Goal: Task Accomplishment & Management: Use online tool/utility

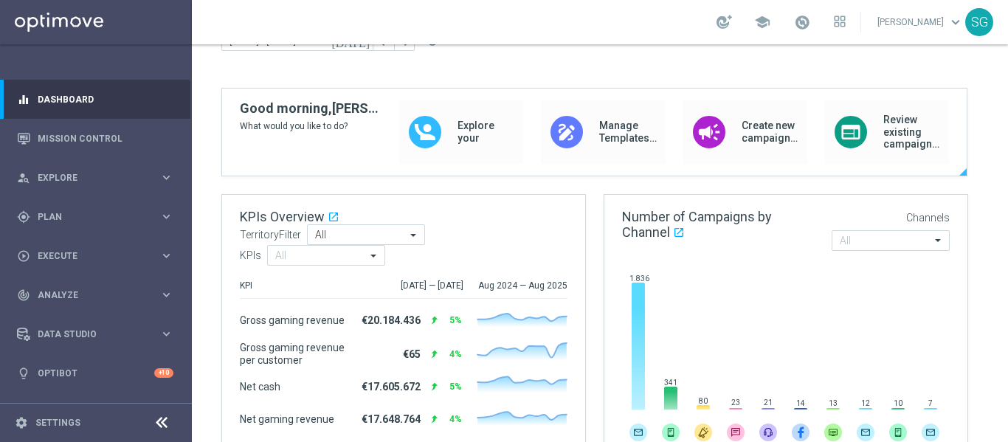
scroll to position [77, 0]
click at [129, 214] on span "Plan" at bounding box center [99, 216] width 122 height 9
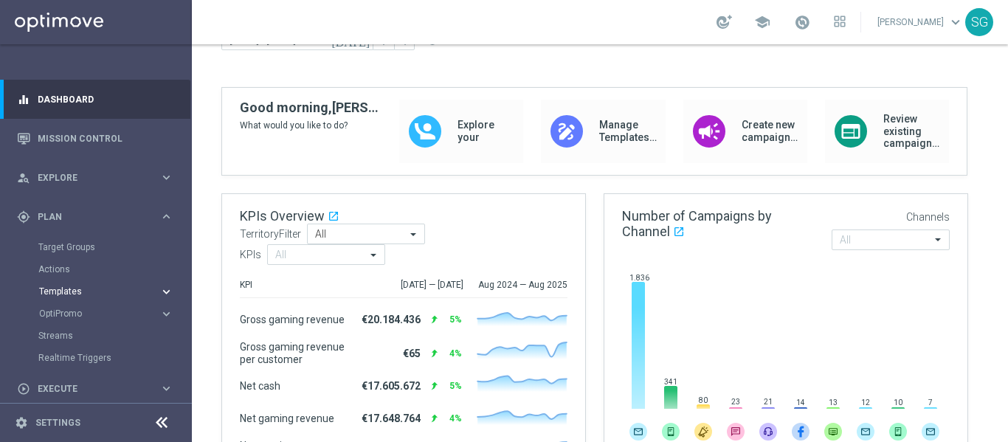
click at [77, 288] on span "Templates" at bounding box center [91, 291] width 105 height 9
click at [69, 316] on link "Optimail" at bounding box center [100, 314] width 108 height 12
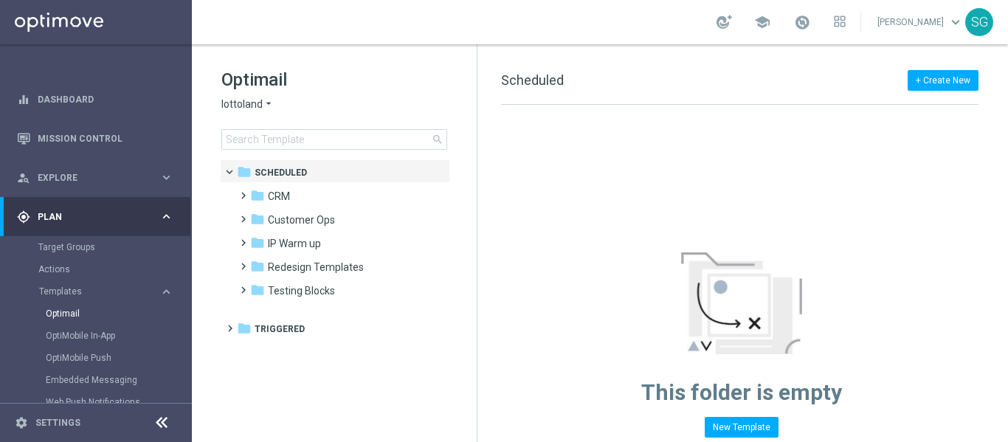
click at [238, 104] on span "lottoland" at bounding box center [241, 104] width 41 height 14
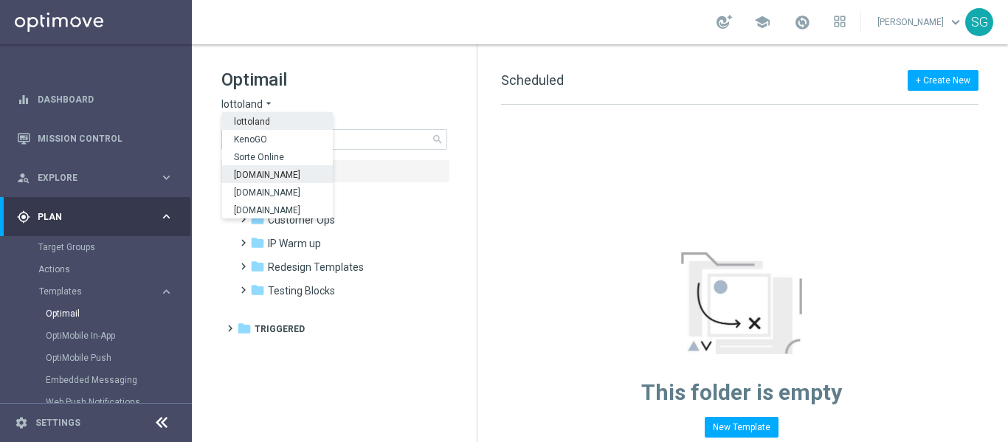
click at [0, 0] on span "[DOMAIN_NAME]" at bounding box center [0, 0] width 0 height 0
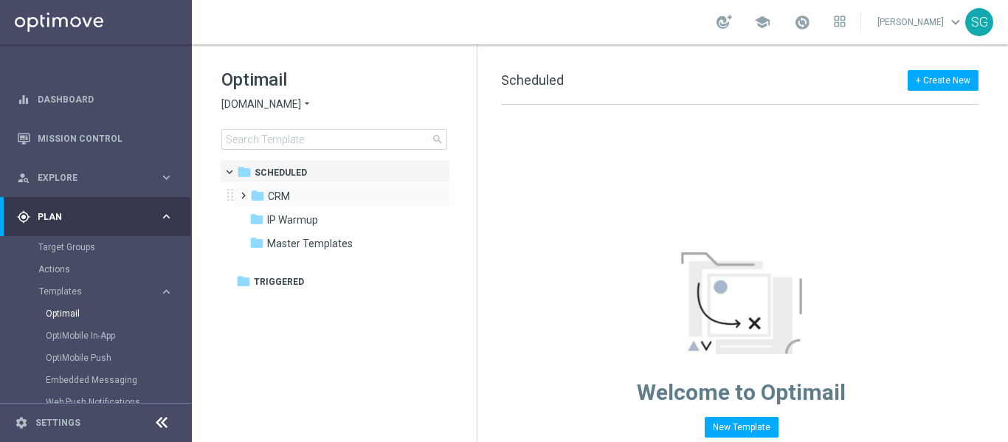
click at [241, 191] on span at bounding box center [240, 189] width 7 height 6
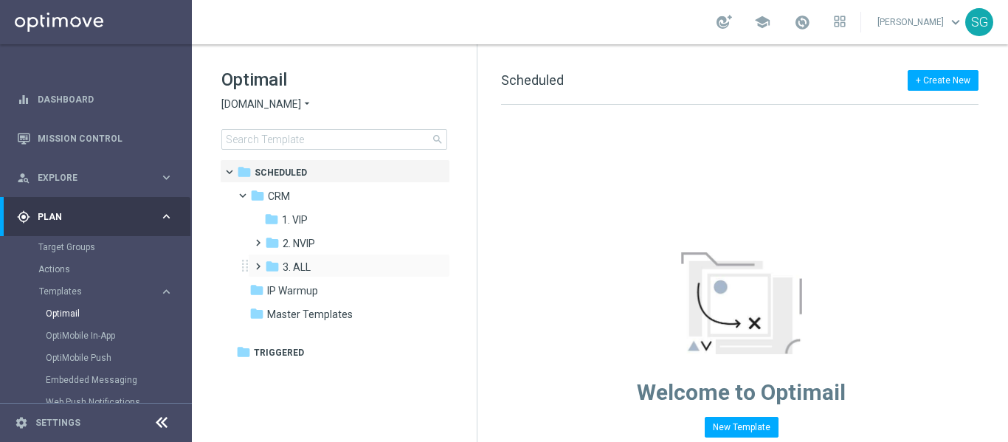
click at [258, 263] on span at bounding box center [255, 260] width 7 height 6
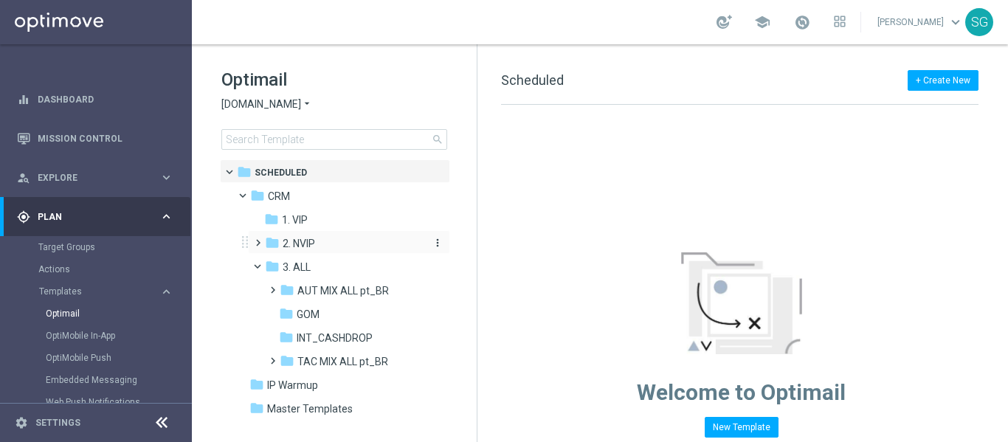
scroll to position [18, 0]
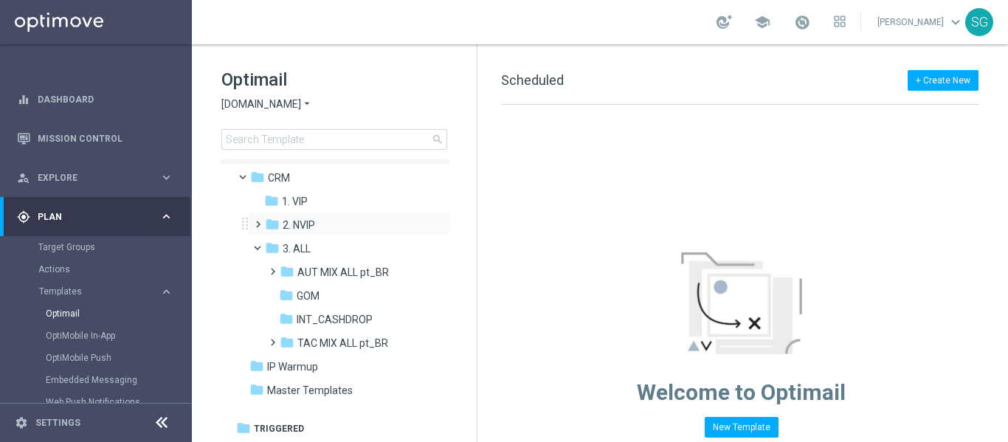
click at [256, 221] on span at bounding box center [255, 218] width 7 height 6
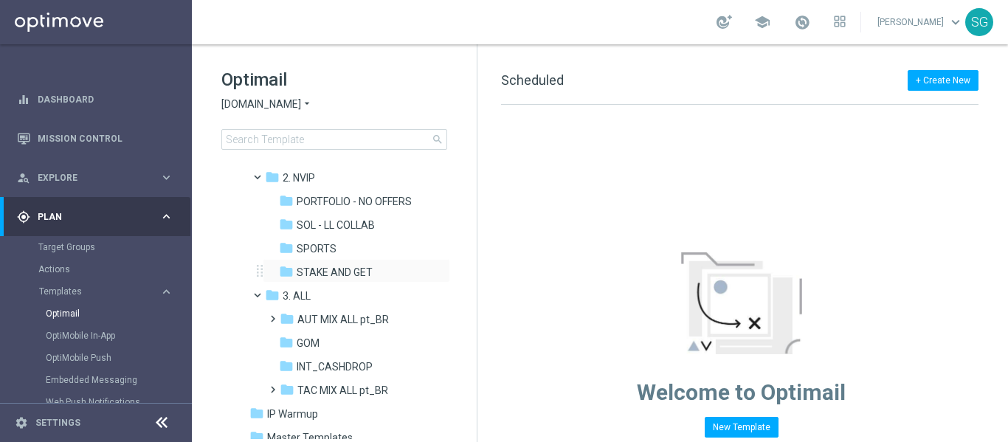
scroll to position [63, 0]
click at [329, 227] on span "SOL - LL COLLAB" at bounding box center [336, 227] width 78 height 13
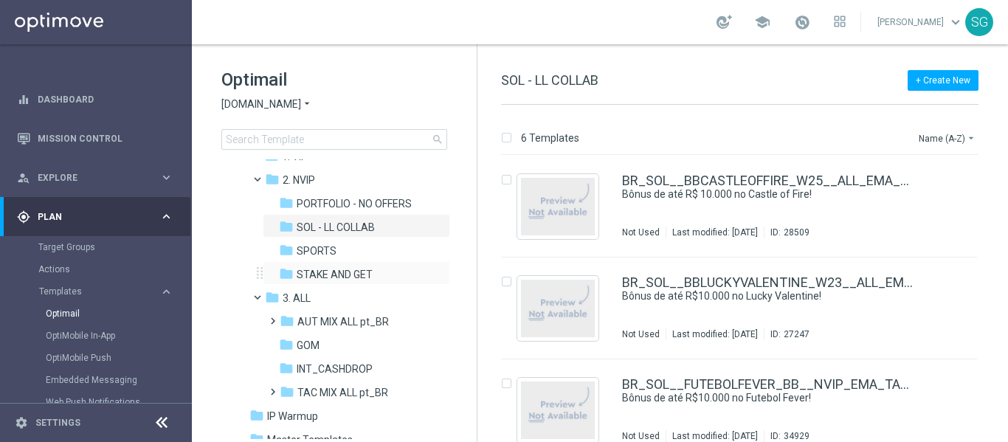
click at [308, 265] on div "folder STAKE AND GET more_vert" at bounding box center [356, 273] width 187 height 24
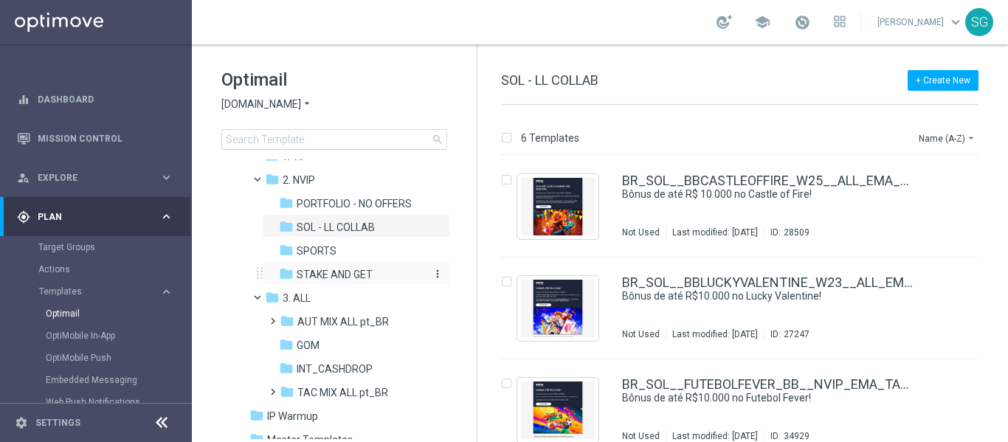
click at [320, 275] on span "STAKE AND GET" at bounding box center [335, 274] width 76 height 13
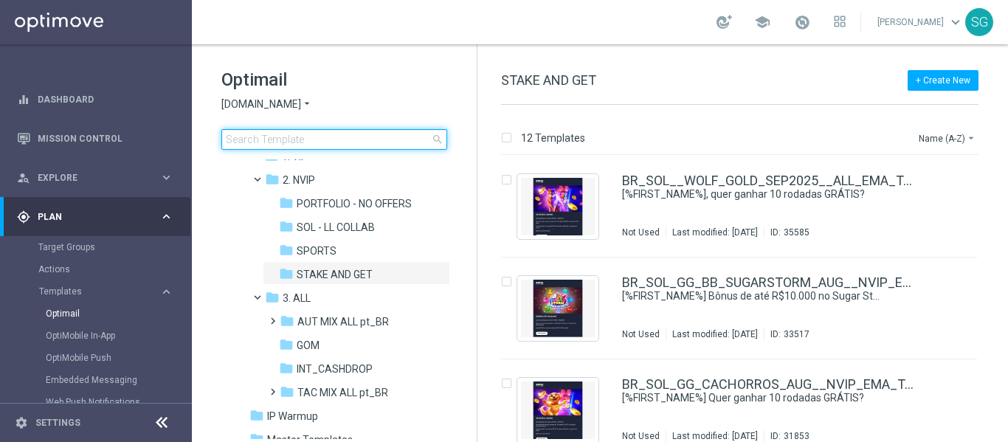
click at [265, 142] on input at bounding box center [334, 139] width 226 height 21
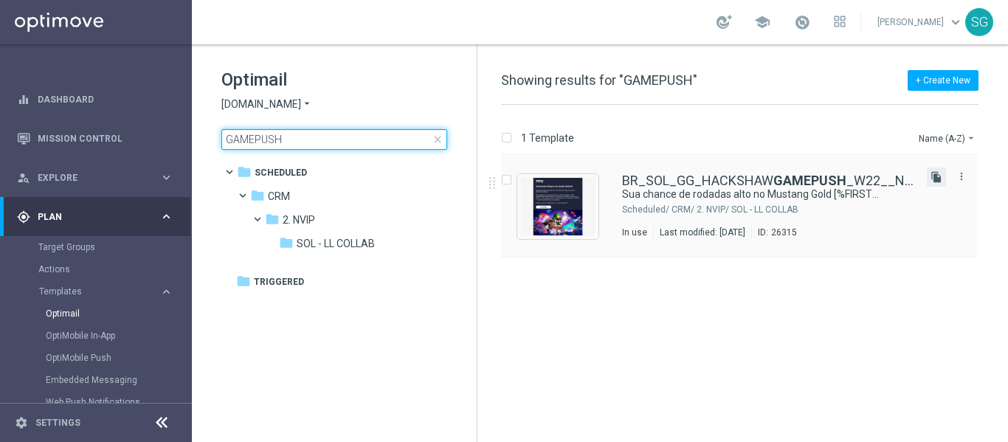
type input "GAMEPUSH"
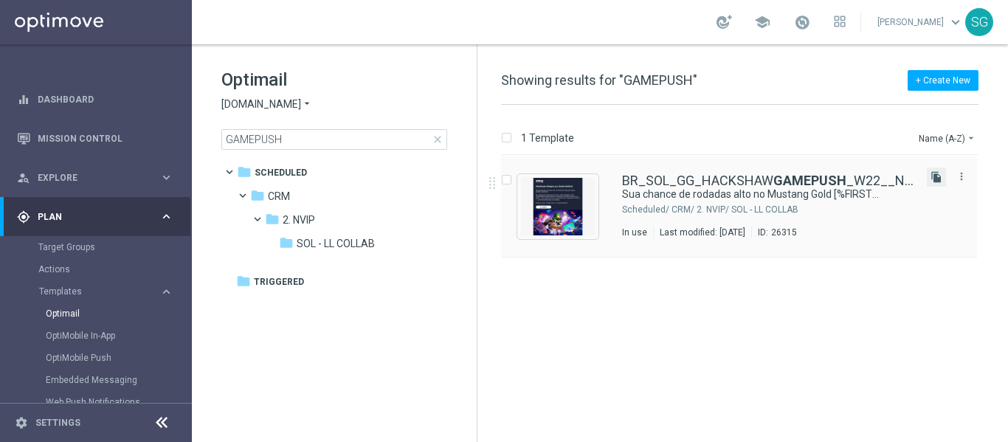
click at [932, 174] on icon "file_copy" at bounding box center [936, 177] width 12 height 12
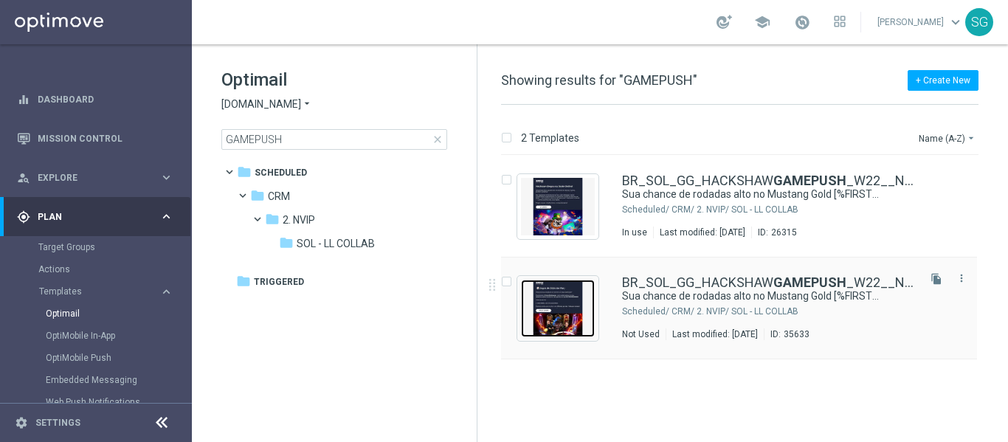
click at [575, 308] on img "Press SPACE to select this row." at bounding box center [558, 309] width 74 height 58
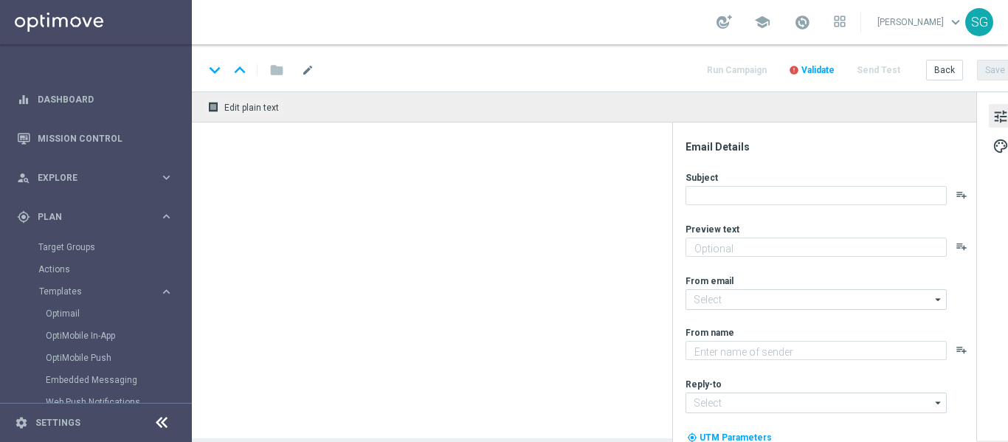
type textarea "Até 50 rodadas grátis te esperam — veja todas as opções"
type textarea "[DOMAIN_NAME]"
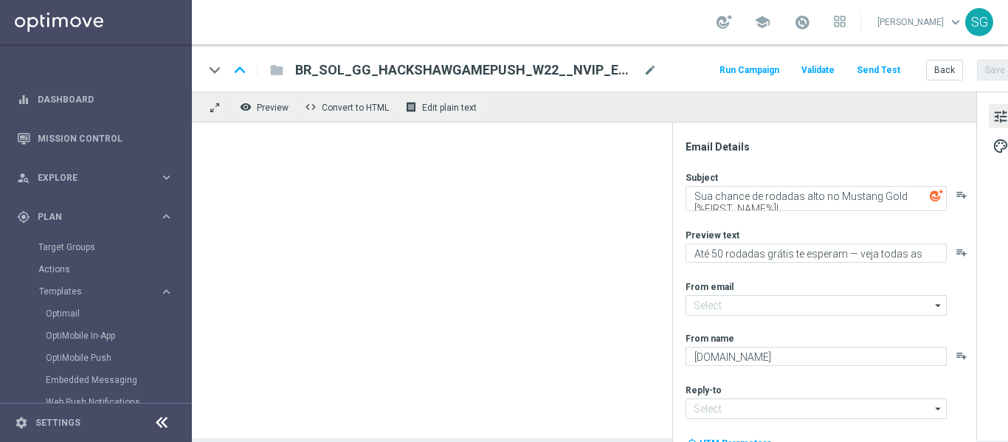
type input "[EMAIL_ADDRESS][DOMAIN_NAME]"
click at [156, 421] on icon at bounding box center [162, 423] width 18 height 18
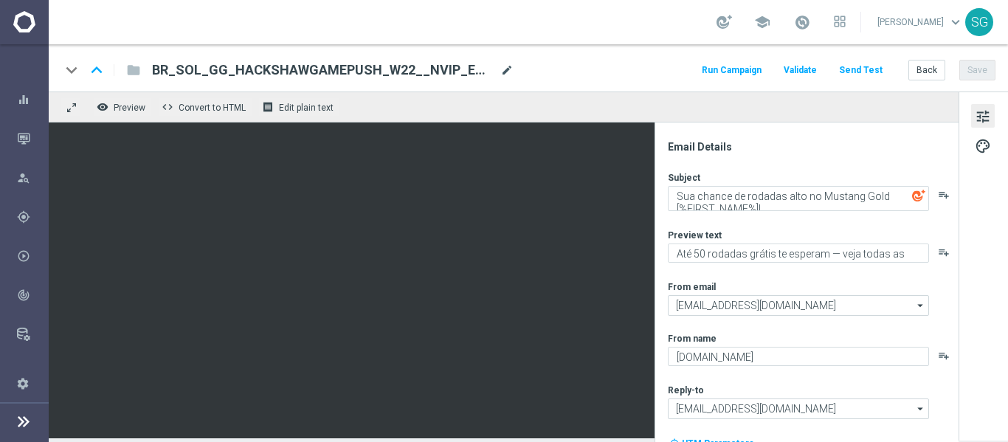
click at [508, 75] on span "mode_edit" at bounding box center [506, 69] width 13 height 13
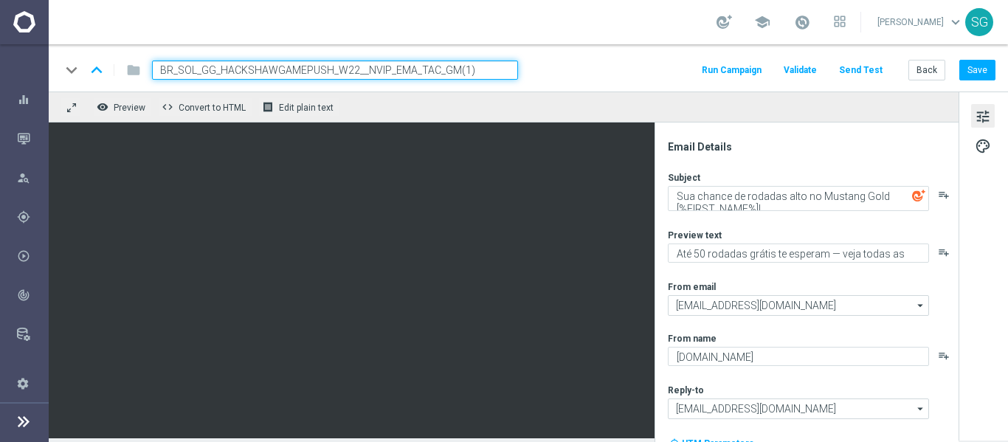
click at [456, 75] on input "BR_SOL_GG_HACKSHAWGAMEPUSH_W22__NVIP_EMA_TAC_GM(1)" at bounding box center [335, 69] width 366 height 19
paste input "_ROLETA_RELAMPAGO__NVIP_EMA_TAC_GM"
type input "BR_SOL__ROLETA_RELAMPAGO__NVIP_EMA_TAC_GM"
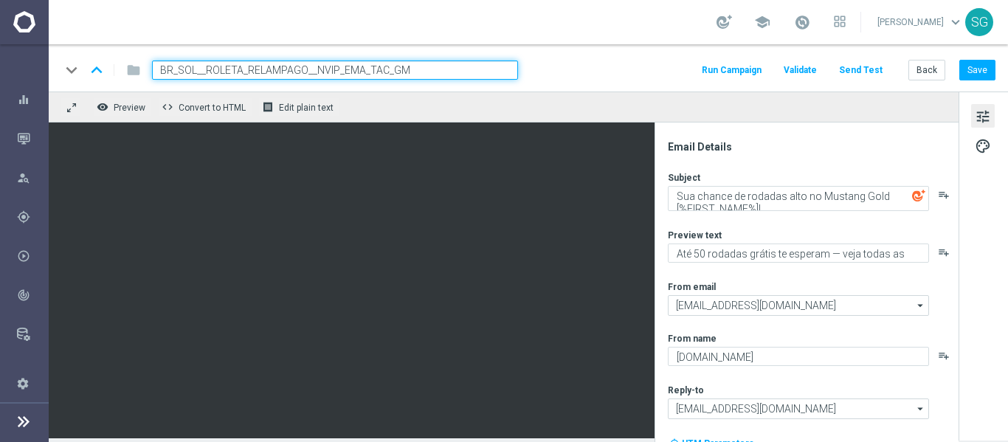
click at [572, 66] on div "keyboard_arrow_down keyboard_arrow_up folder BR_SOL__ROLETA_RELAMPAGO__NVIP_EMA…" at bounding box center [527, 69] width 935 height 19
click at [500, 60] on input "BR_SOL__ROLETA_RELAMPAGO__NVIP_EMA_TAC_GM" at bounding box center [335, 69] width 366 height 19
click at [527, 67] on div "keyboard_arrow_down keyboard_arrow_up folder BR_SOL__ROLETA_RELAMPAGO__NVIP_EMA…" at bounding box center [527, 69] width 935 height 19
click at [481, 75] on input "BR_SOL__ROLETA_RELAMPAGO__NVIP_EMA_TAC_GM" at bounding box center [335, 69] width 366 height 19
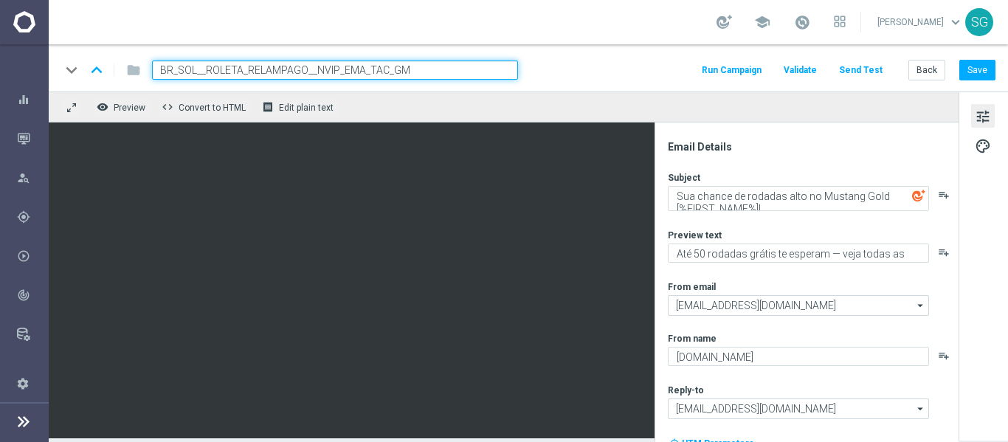
drag, startPoint x: 481, startPoint y: 75, endPoint x: 557, endPoint y: 71, distance: 76.1
click at [557, 71] on div "keyboard_arrow_down keyboard_arrow_up folder BR_SOL__ROLETA_RELAMPAGO__NVIP_EMA…" at bounding box center [527, 69] width 935 height 19
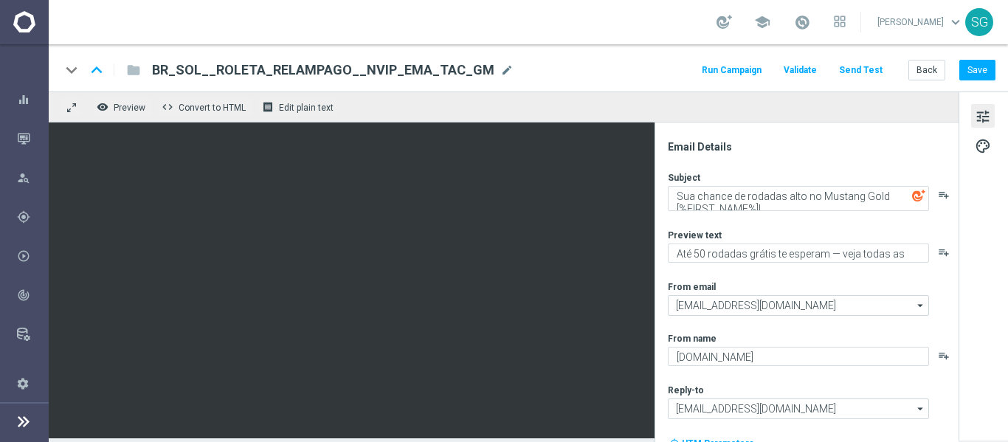
click at [557, 71] on div "keyboard_arrow_down keyboard_arrow_up folder BR_SOL__ROLETA_RELAMPAGO__NVIP_EMA…" at bounding box center [527, 69] width 935 height 19
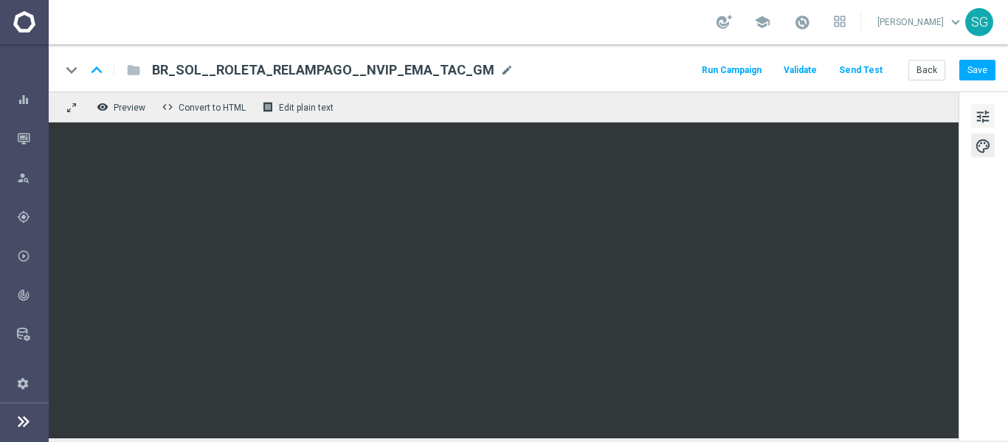
click at [983, 113] on span "tune" at bounding box center [983, 116] width 16 height 19
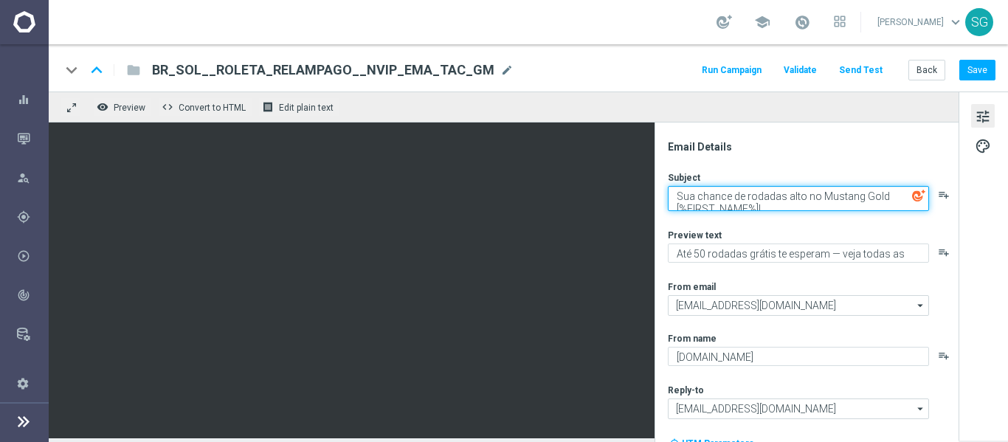
drag, startPoint x: 674, startPoint y: 198, endPoint x: 882, endPoint y: 191, distance: 208.1
click at [882, 191] on textarea "Sua chance de rodadas alto no Mustang Gold [%FIRST_NAME%]!" at bounding box center [798, 198] width 261 height 25
paste textarea "[PERSON_NAME] caiu, %%FIRSTNAME%%!"
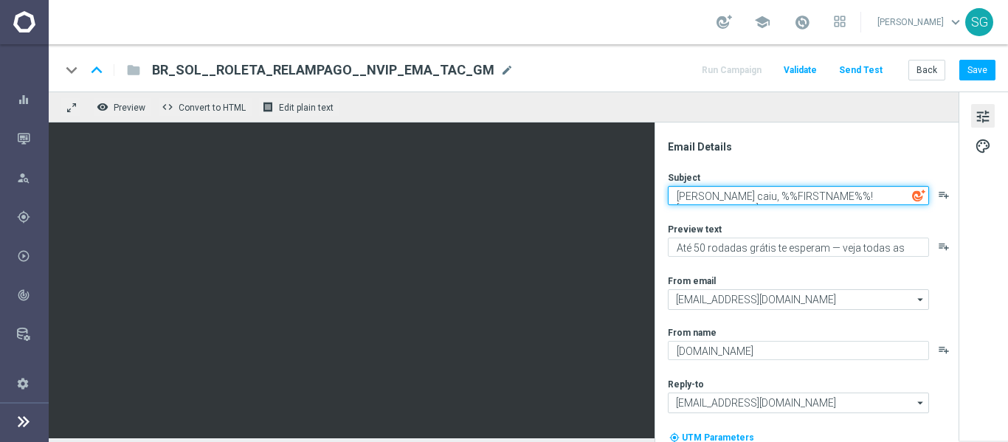
drag, startPoint x: 730, startPoint y: 197, endPoint x: 820, endPoint y: 193, distance: 89.3
click at [820, 193] on textarea "[PERSON_NAME] caiu, %%FIRSTNAME%%! [%FIRST_NAME%]!" at bounding box center [798, 195] width 261 height 19
type textarea "[PERSON_NAME] caiu, [%FIRST_NAME%]!"
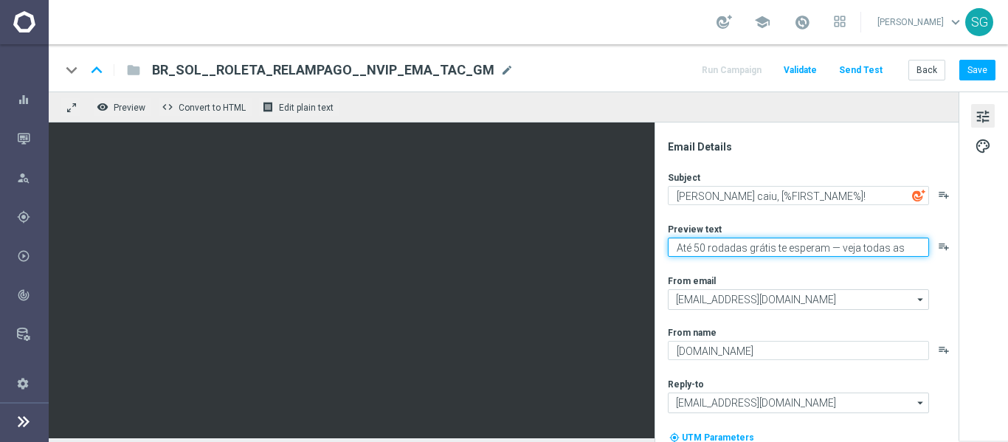
click at [696, 250] on textarea "Até 50 rodadas grátis te esperam — veja todas as opções" at bounding box center [798, 247] width 261 height 19
paste textarea "Sinta a emoção eletrizante com multiplicadores aleatórios!"
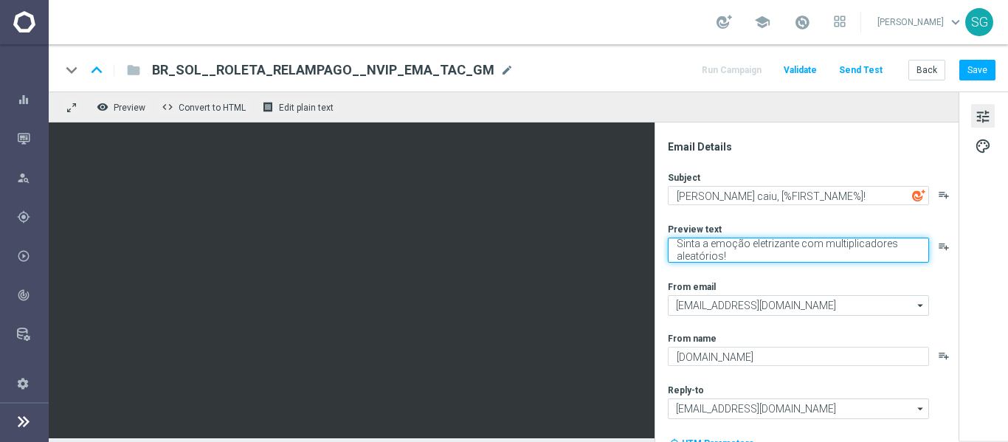
scroll to position [58, 0]
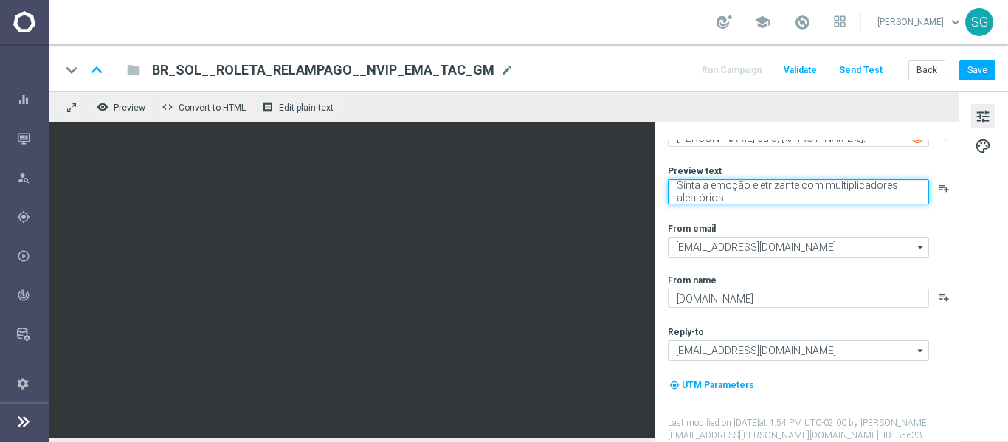
type textarea "Sinta a emoção eletrizante com multiplicadores aleatórios!"
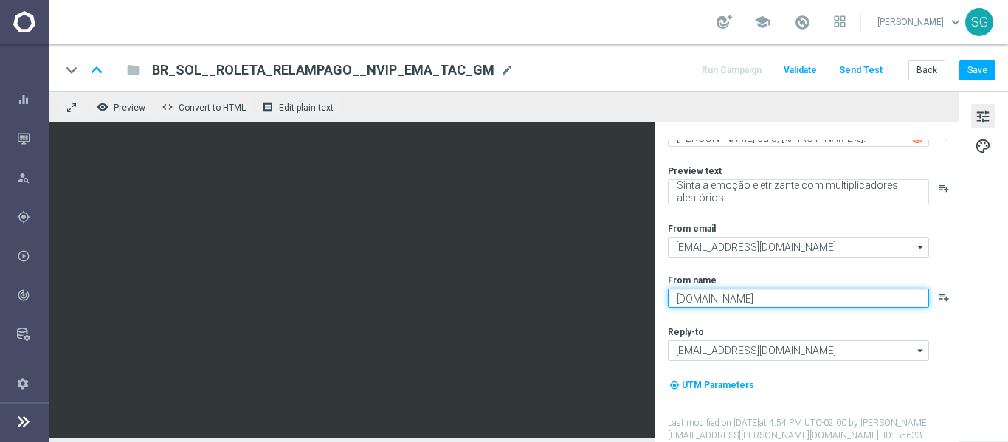
click at [696, 294] on textarea "[DOMAIN_NAME]" at bounding box center [798, 297] width 261 height 19
type textarea "Sorte Online Betz"
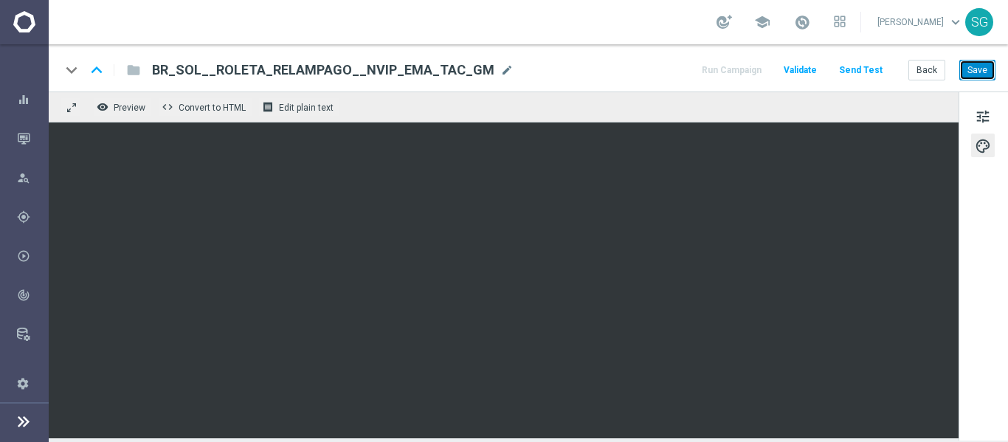
click at [985, 74] on button "Save" at bounding box center [977, 70] width 36 height 21
click at [966, 68] on button "Save" at bounding box center [977, 70] width 36 height 21
click at [23, 429] on icon at bounding box center [24, 421] width 18 height 18
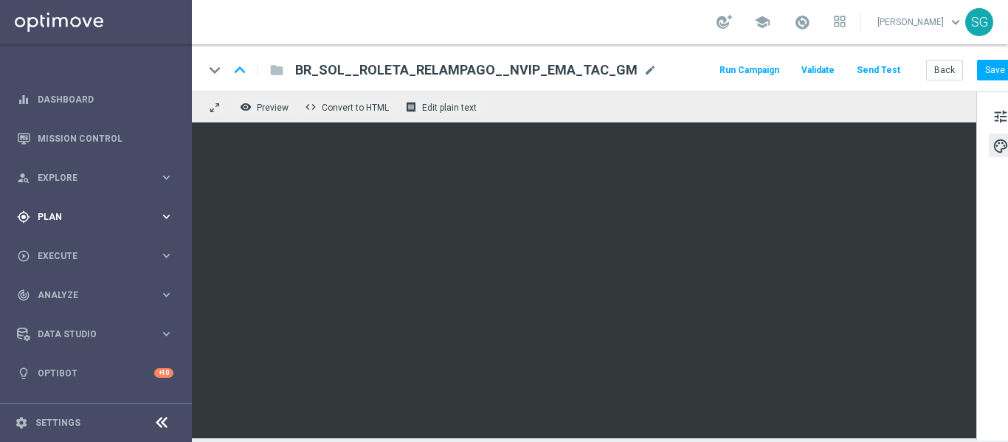
click at [57, 224] on div "gps_fixed Plan keyboard_arrow_right" at bounding box center [95, 216] width 190 height 39
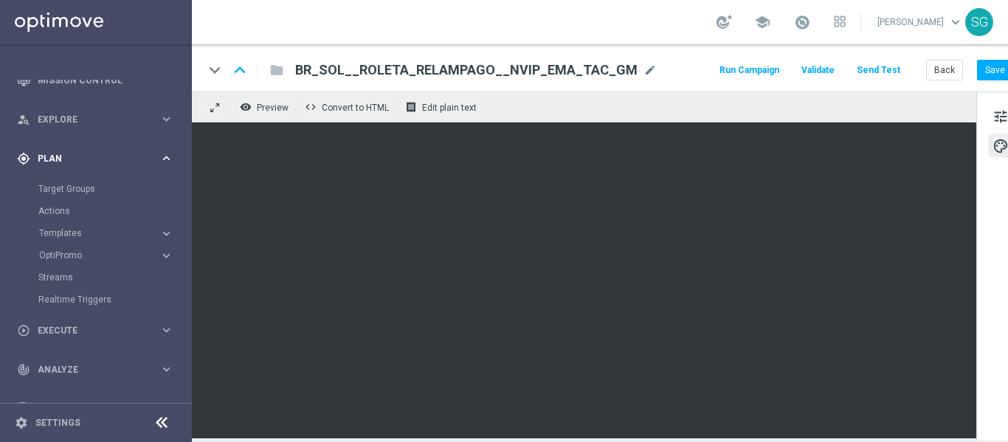
scroll to position [59, 0]
click at [63, 228] on span "Templates" at bounding box center [91, 232] width 105 height 9
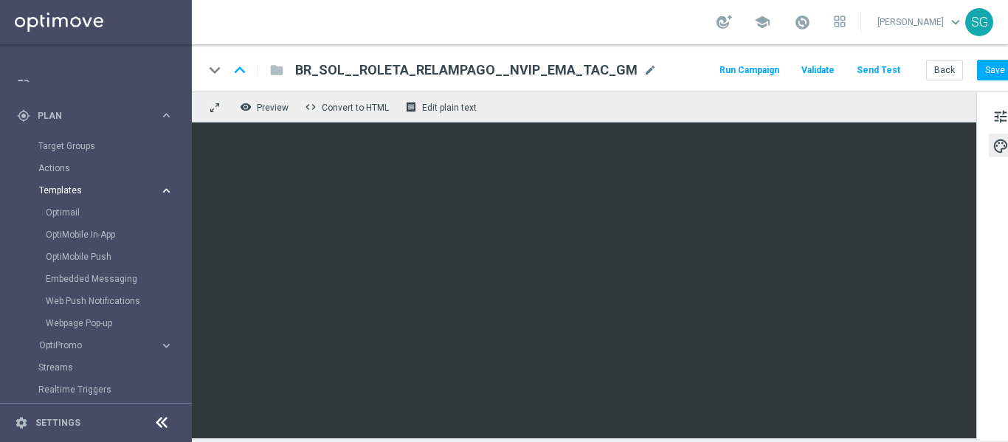
scroll to position [111, 0]
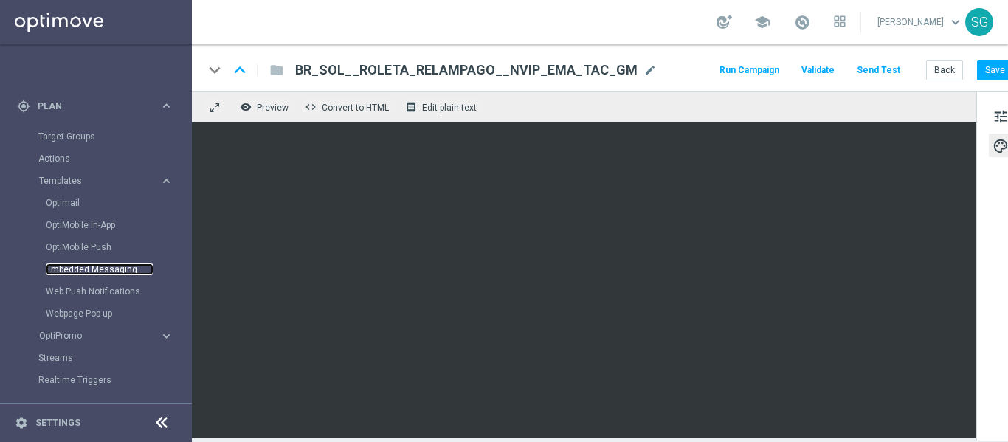
click at [90, 271] on link "Embedded Messaging" at bounding box center [100, 269] width 108 height 12
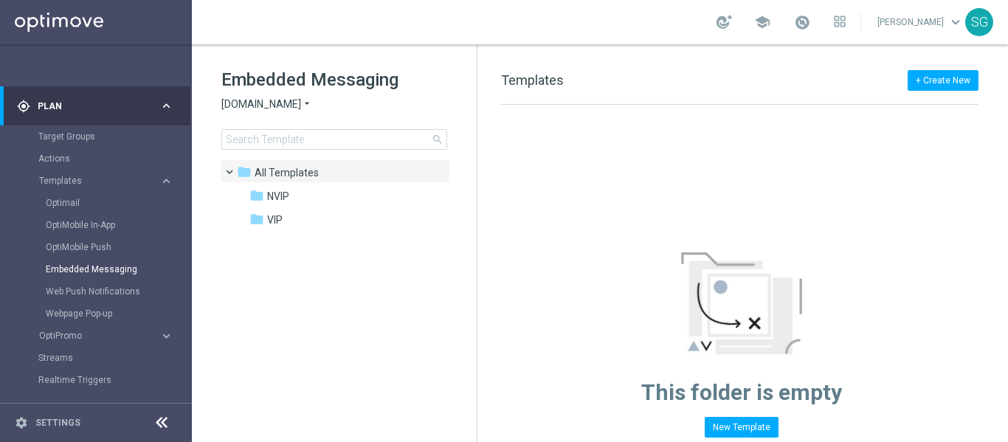
click at [156, 422] on icon at bounding box center [162, 423] width 18 height 18
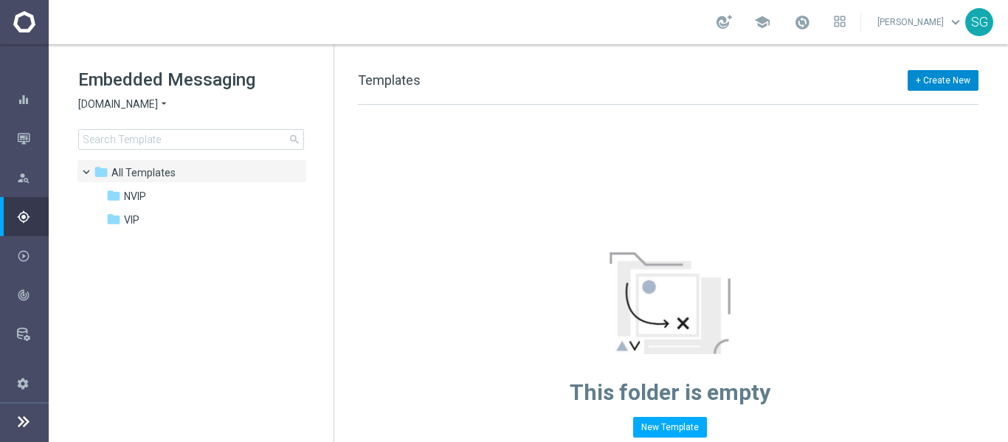
click at [940, 86] on button "+ Create New" at bounding box center [942, 80] width 71 height 21
click at [882, 112] on span "New Template" at bounding box center [901, 107] width 59 height 10
